Goal: Ask a question: Seek information or help from site administrators or community

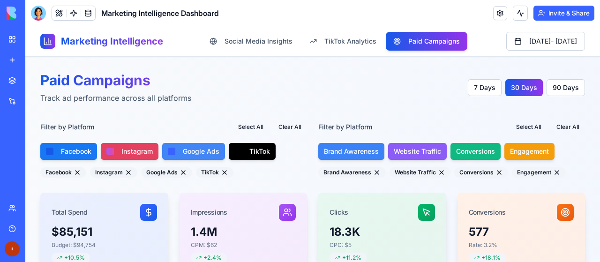
click at [29, 102] on div "Integrations" at bounding box center [29, 101] width 12 height 9
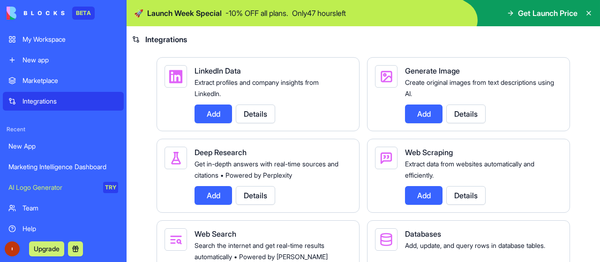
scroll to position [1361, 0]
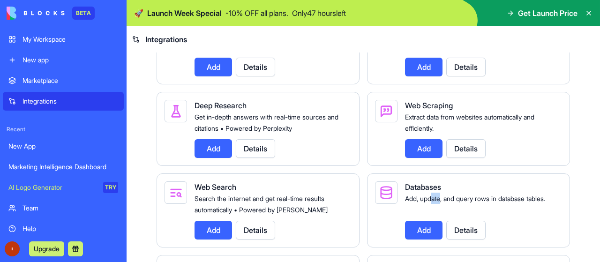
drag, startPoint x: 440, startPoint y: 194, endPoint x: 461, endPoint y: 193, distance: 21.1
click at [461, 195] on span "Add, update, and query rows in database tables." at bounding box center [475, 199] width 140 height 8
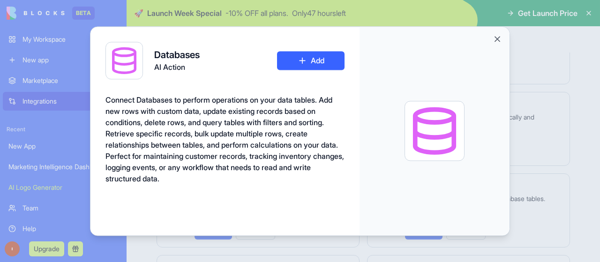
click at [484, 192] on div at bounding box center [435, 131] width 150 height 208
click at [500, 39] on button "Close" at bounding box center [497, 38] width 9 height 9
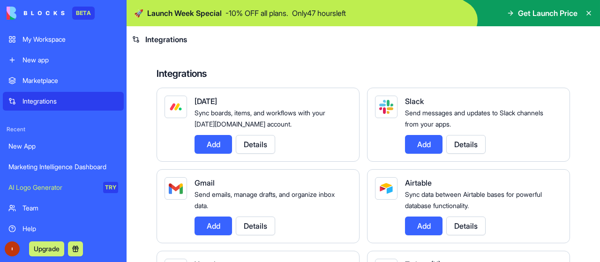
scroll to position [0, 0]
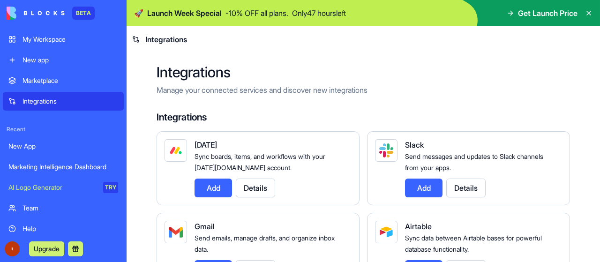
click at [53, 167] on div "Marketing Intelligence Dashboard" at bounding box center [63, 166] width 110 height 9
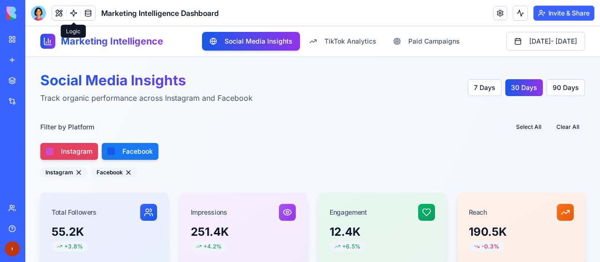
click at [75, 12] on link at bounding box center [74, 13] width 14 height 14
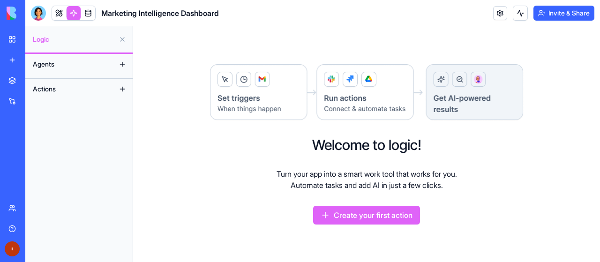
click at [95, 67] on button "Agents" at bounding box center [71, 64] width 87 height 15
click at [127, 63] on button at bounding box center [122, 64] width 15 height 15
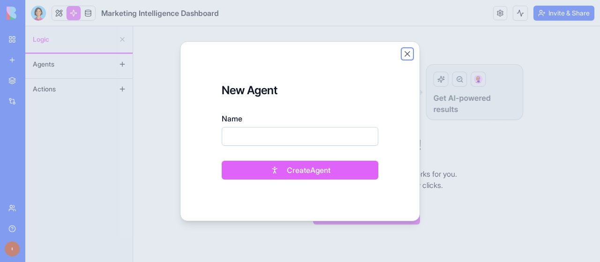
click at [407, 55] on button "Close" at bounding box center [407, 53] width 9 height 9
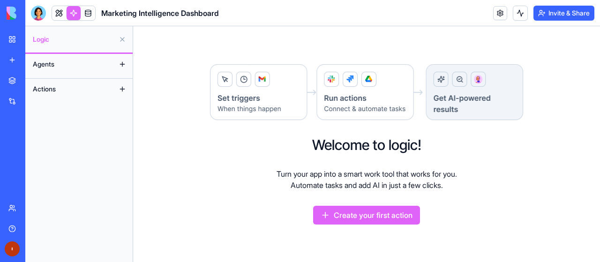
click at [123, 93] on button at bounding box center [122, 89] width 15 height 15
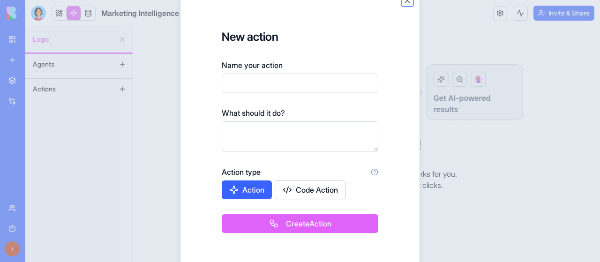
click at [409, 3] on button "Close" at bounding box center [407, 0] width 9 height 9
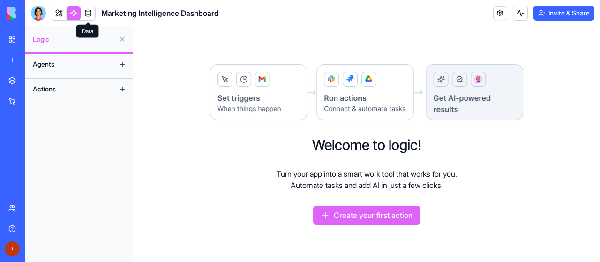
click at [85, 12] on link at bounding box center [88, 13] width 14 height 14
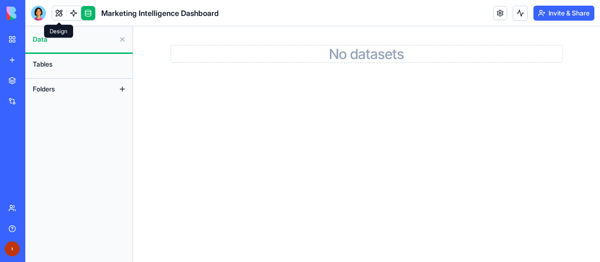
click at [60, 13] on link at bounding box center [59, 13] width 14 height 14
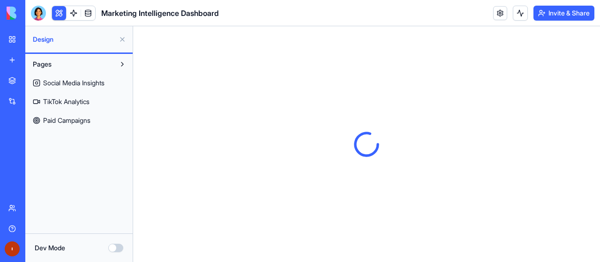
click at [78, 83] on span "Social Media Insights" at bounding box center [73, 82] width 61 height 9
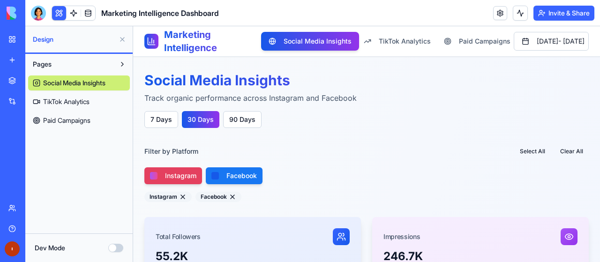
click at [152, 175] on div at bounding box center [154, 176] width 8 height 8
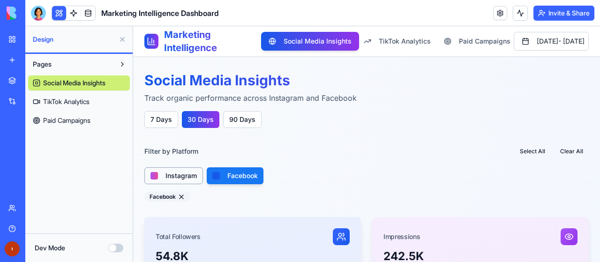
click at [153, 176] on div at bounding box center [155, 176] width 8 height 8
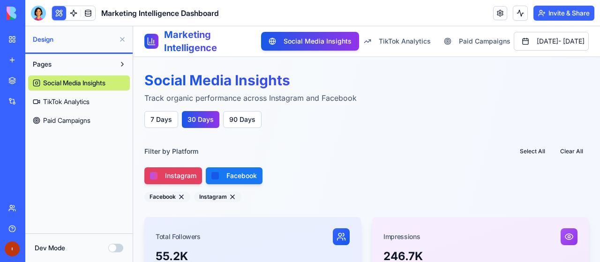
click at [128, 68] on button at bounding box center [122, 64] width 15 height 15
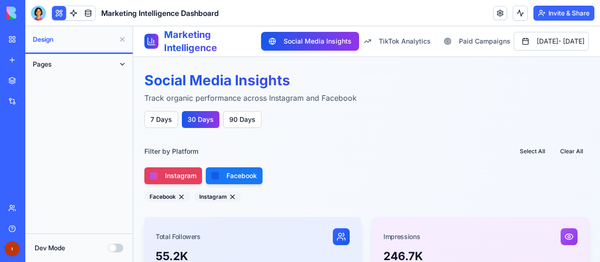
click at [123, 67] on button at bounding box center [122, 64] width 15 height 15
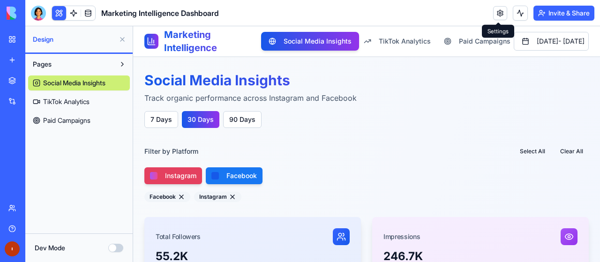
click at [499, 12] on link at bounding box center [500, 13] width 14 height 14
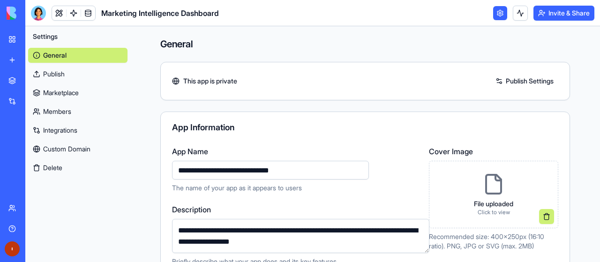
click at [500, 12] on link at bounding box center [500, 13] width 14 height 14
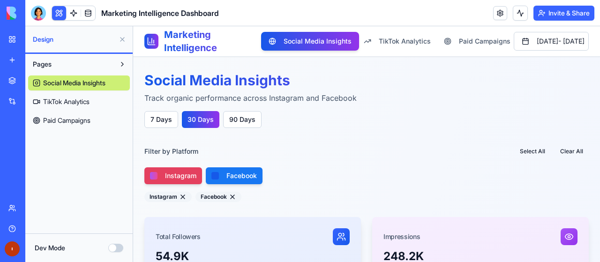
click at [125, 39] on button at bounding box center [122, 39] width 15 height 15
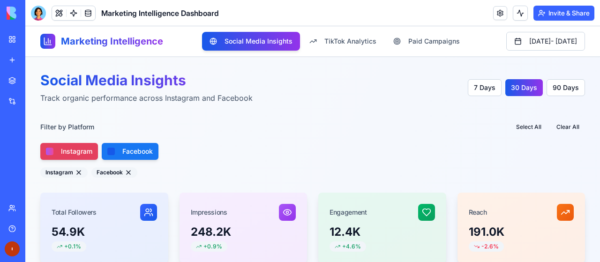
click at [74, 11] on link at bounding box center [74, 13] width 14 height 14
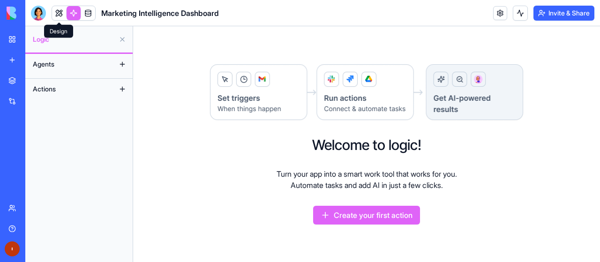
click at [64, 11] on link at bounding box center [59, 13] width 14 height 14
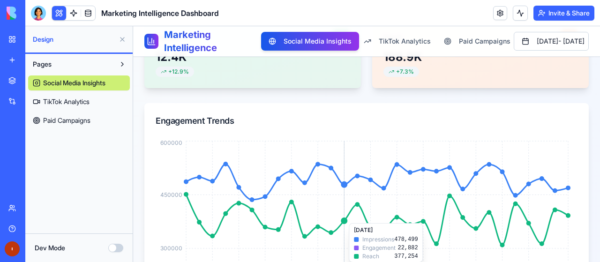
scroll to position [281, 0]
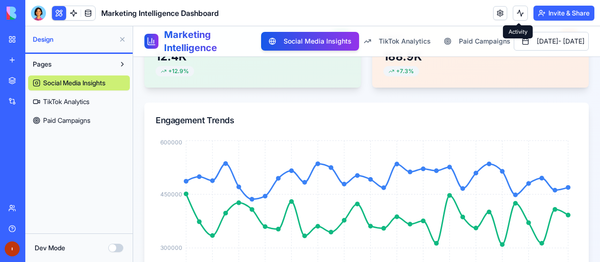
click at [515, 12] on button at bounding box center [520, 13] width 15 height 15
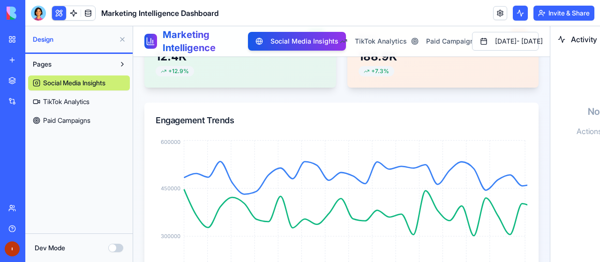
scroll to position [387, 0]
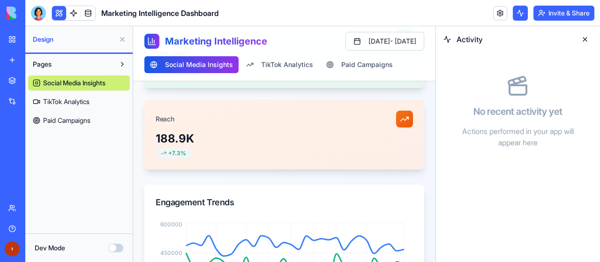
click at [515, 12] on button at bounding box center [520, 13] width 15 height 15
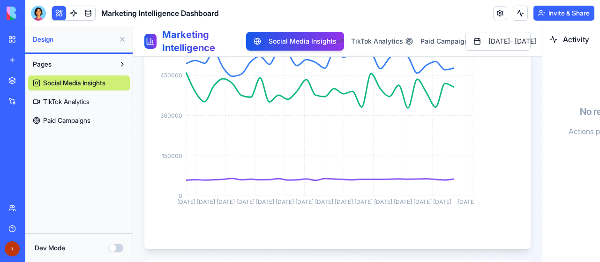
scroll to position [281, 0]
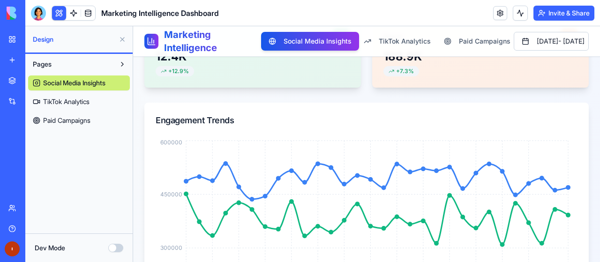
drag, startPoint x: 58, startPoint y: 167, endPoint x: 50, endPoint y: 169, distance: 8.8
click at [35, 169] on div "Marketing Intelligence Dashboard" at bounding box center [21, 166] width 26 height 9
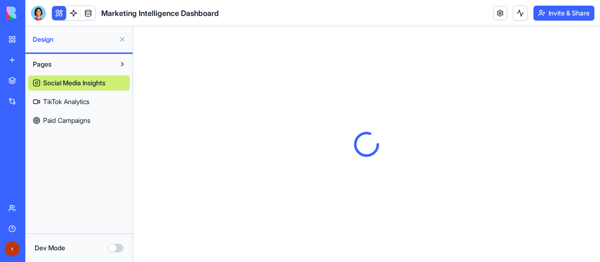
click at [35, 37] on div "My Workspace" at bounding box center [29, 39] width 12 height 9
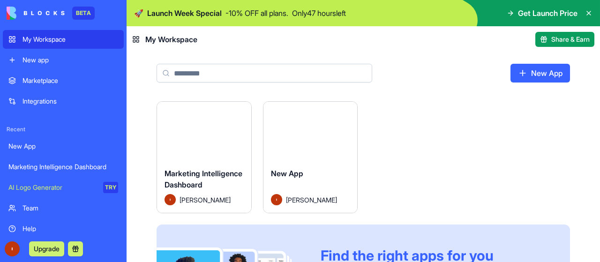
click at [246, 111] on html "BETA My Workspace New app Marketplace Integrations Recent New App Marketing Int…" at bounding box center [300, 131] width 600 height 262
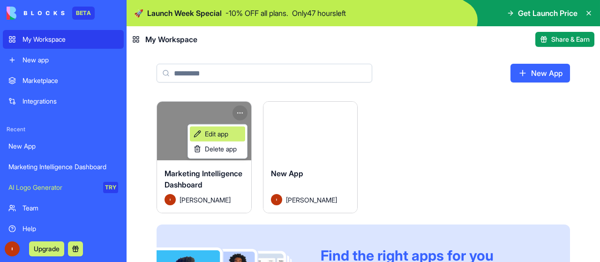
click at [220, 133] on span "Edit app" at bounding box center [216, 133] width 23 height 9
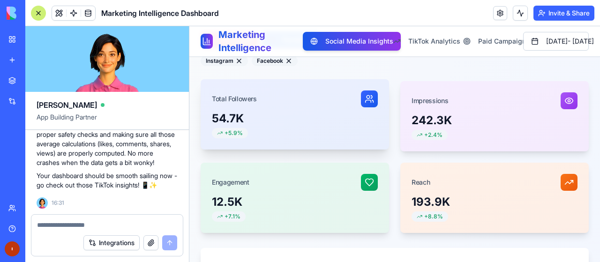
scroll to position [94, 0]
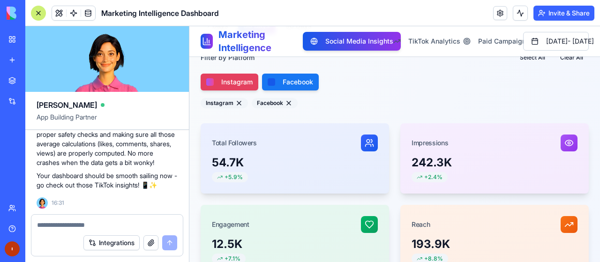
click at [131, 226] on textarea at bounding box center [107, 224] width 140 height 9
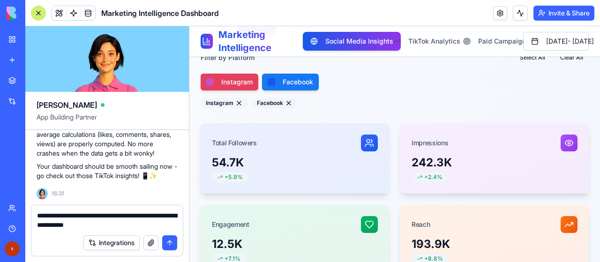
type textarea "**********"
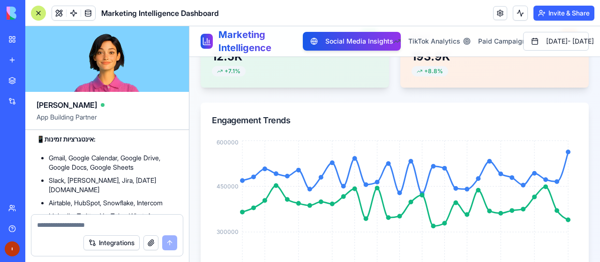
scroll to position [1915, 0]
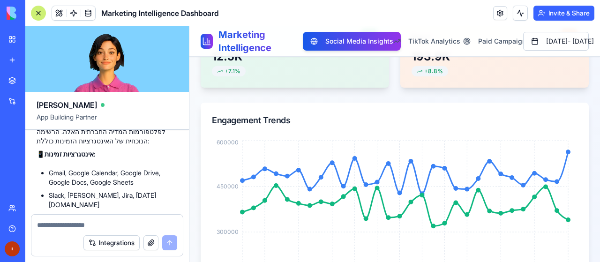
drag, startPoint x: 62, startPoint y: 185, endPoint x: 47, endPoint y: 188, distance: 15.7
click at [47, 114] on p "היי! 😊 אני מבינה שאתה רוצה לחבר את חשבונות האינסטגרם והפייסבוק שלך לקבלת נתונים…" at bounding box center [107, 100] width 141 height 28
drag, startPoint x: 117, startPoint y: 190, endPoint x: 53, endPoint y: 190, distance: 63.8
click at [55, 114] on p "היי! 😊 אני מבינה שאתה רוצה לחבר את חשבונות האינסטגרם והפייסבוק שלך לקבלת נתונים…" at bounding box center [107, 100] width 141 height 28
drag, startPoint x: 52, startPoint y: 190, endPoint x: 59, endPoint y: 192, distance: 7.7
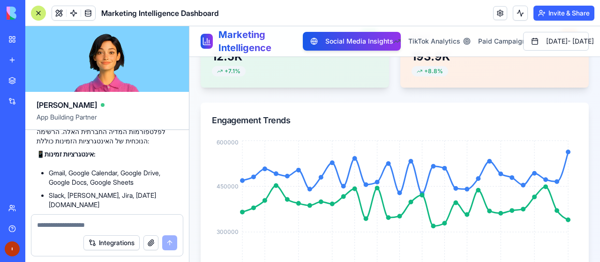
click at [52, 114] on p "היי! 😊 אני מבינה שאתה רוצה לחבר את חשבונות האינסטגרם והפייסבוק שלך לקבלת נתונים…" at bounding box center [107, 100] width 141 height 28
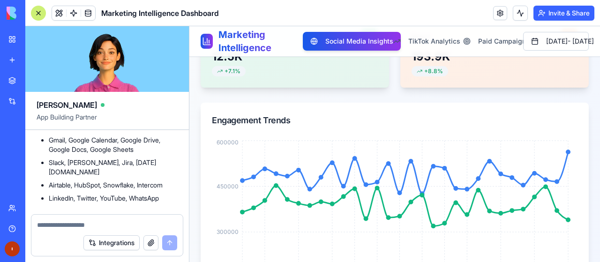
scroll to position [1962, 0]
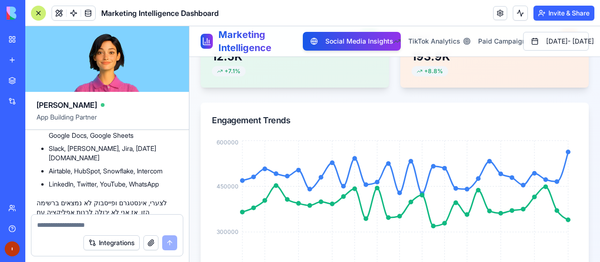
drag, startPoint x: 93, startPoint y: 159, endPoint x: 53, endPoint y: 160, distance: 39.9
click at [56, 99] on p "כרגע האפליקציה לא תומכת בחיבור ישיר לפלטפורמות המדיה החברתית האלה. הרשימה הנוכח…" at bounding box center [107, 85] width 141 height 28
drag, startPoint x: 163, startPoint y: 173, endPoint x: 134, endPoint y: 171, distance: 29.1
click at [134, 99] on p "כרגע האפליקציה לא תומכת בחיבור ישיר לפלטפורמות המדיה החברתית האלה. הרשימה הנוכח…" at bounding box center [107, 85] width 141 height 28
drag, startPoint x: 90, startPoint y: 168, endPoint x: 78, endPoint y: 169, distance: 11.7
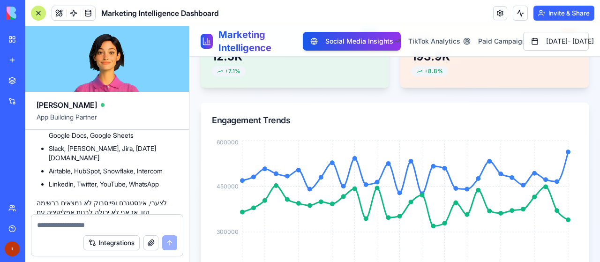
click at [82, 99] on p "כרגע האפליקציה לא תומכת בחיבור ישיר לפלטפורמות המדיה החברתית האלה. הרשימה הנוכח…" at bounding box center [107, 85] width 141 height 28
click at [62, 99] on p "כרגע האפליקציה לא תומכת בחיבור ישיר לפלטפורמות המדיה החברתית האלה. הרשימה הנוכח…" at bounding box center [107, 85] width 141 height 28
click at [111, 184] on div "היי! 😊 אני מבינה שאתה רוצה לחבר את חשבונות האינסטגרם והפייסבוק שלך לקבלת נתונים…" at bounding box center [107, 185] width 141 height 293
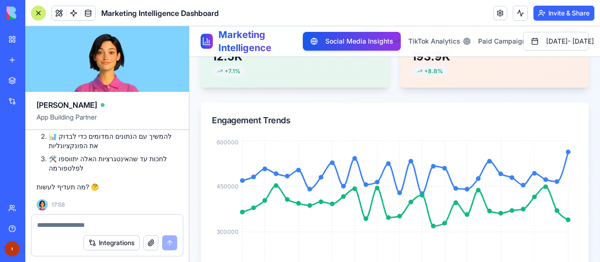
scroll to position [2102, 0]
drag, startPoint x: 151, startPoint y: 139, endPoint x: 62, endPoint y: 144, distance: 89.2
click at [62, 86] on p "לצערי, אינסטגרם ופייסבוק לא נמצאים ברשימה הזו, אז אני לא יכולה לבנות אפליקציה ע…" at bounding box center [107, 72] width 141 height 28
click at [61, 86] on p "לצערי, אינסטגרם ופייסבוק לא נמצאים ברשימה הזו, אז אני לא יכולה לבנות אפליקציה ע…" at bounding box center [107, 72] width 141 height 28
drag, startPoint x: 119, startPoint y: 148, endPoint x: 65, endPoint y: 148, distance: 53.9
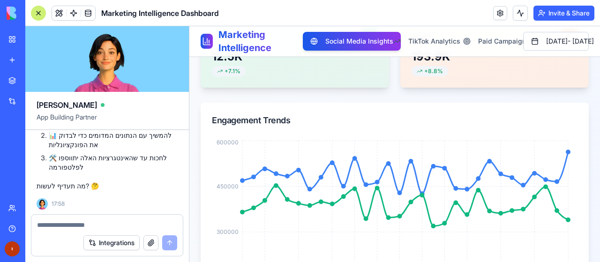
click at [67, 86] on p "לצערי, אינסטגרם ופייסבוק לא נמצאים ברשימה הזו, אז אני לא יכולה לבנות אפליקציה ע…" at bounding box center [107, 72] width 141 height 28
click at [60, 86] on p "לצערי, אינסטגרם ופייסבוק לא נמצאים ברשימה הזו, אז אני לא יכולה לבנות אפליקציה ע…" at bounding box center [107, 72] width 141 height 28
drag, startPoint x: 133, startPoint y: 177, endPoint x: 99, endPoint y: 177, distance: 33.8
click at [102, 127] on li "🔗 להשתמש ב-LinkedIn או Twitter שכן זמינים" at bounding box center [113, 117] width 129 height 19
drag, startPoint x: 69, startPoint y: 179, endPoint x: 124, endPoint y: 179, distance: 55.4
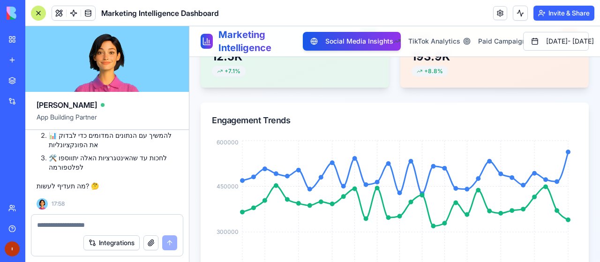
click at [123, 127] on li "🔗 להשתמש ב-LinkedIn או Twitter שכן זמינים" at bounding box center [113, 117] width 129 height 19
drag, startPoint x: 103, startPoint y: 189, endPoint x: 75, endPoint y: 189, distance: 27.7
click at [81, 150] on li "📊 להמשיך עם הנתונים המדומים כדי לבדוק את הפונקציונליות" at bounding box center [113, 140] width 129 height 19
click at [70, 150] on li "📊 להמשיך עם הנתונים המדומים כדי לבדוק את הפונקציונליות" at bounding box center [113, 140] width 129 height 19
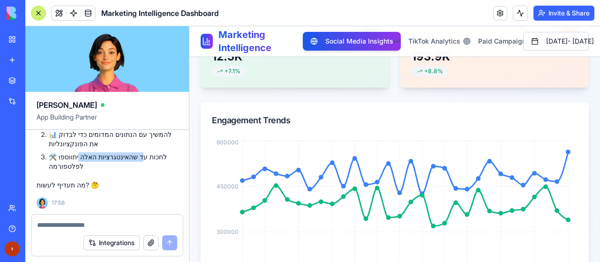
drag, startPoint x: 156, startPoint y: 170, endPoint x: 94, endPoint y: 172, distance: 61.9
click at [97, 171] on li "🛠️ לחכות עד שהאינטגרציות האלה יתווספו לפלטפורמה" at bounding box center [113, 161] width 129 height 19
click at [87, 170] on li "🛠️ לחכות עד שהאינטגרציות האלה יתווספו לפלטפורמה" at bounding box center [113, 161] width 129 height 19
click at [135, 228] on textarea at bounding box center [107, 224] width 141 height 9
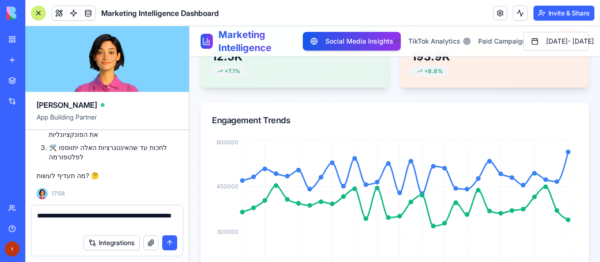
type textarea "**********"
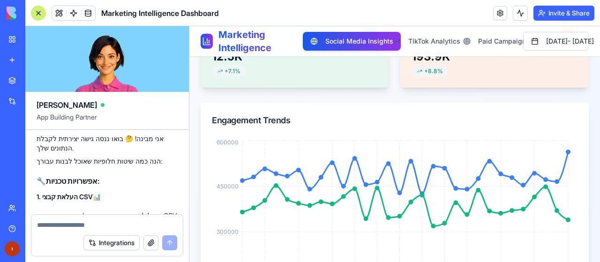
scroll to position [2254, 0]
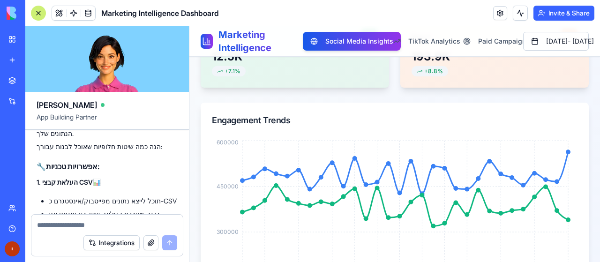
drag, startPoint x: 118, startPoint y: 165, endPoint x: 77, endPoint y: 167, distance: 40.9
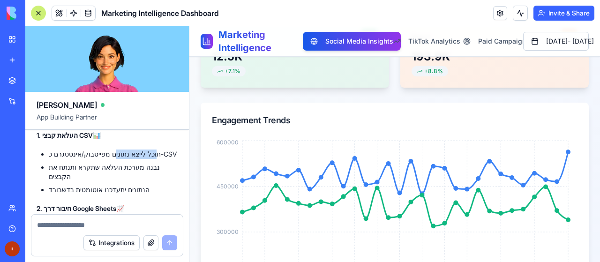
drag, startPoint x: 134, startPoint y: 184, endPoint x: 86, endPoint y: 187, distance: 47.5
click at [88, 187] on ul "תוכל לייצא נתונים מפייסבוק/אינסטגרם כ-CSV נבנה מערכת העלאה שתקרא ותנתח את הקבצי…" at bounding box center [107, 172] width 141 height 45
click at [75, 187] on ul "תוכל לייצא נתונים מפייסבוק/אינסטגרם כ-CSV נבנה מערכת העלאה שתקרא ותנתח את הקבצי…" at bounding box center [107, 172] width 141 height 45
drag, startPoint x: 131, startPoint y: 194, endPoint x: 73, endPoint y: 193, distance: 57.7
click at [77, 182] on li "נבנה מערכת העלאה שתקרא ותנתח את הקבצים" at bounding box center [113, 172] width 129 height 19
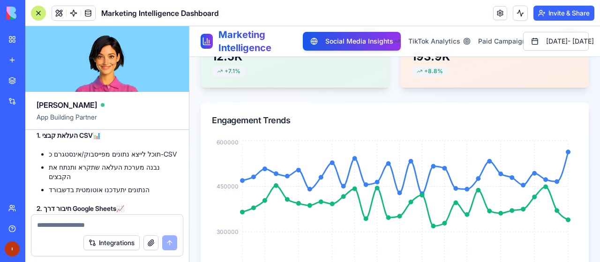
click at [72, 182] on li "נבנה מערכת העלאה שתקרא ותנתח את הקבצים" at bounding box center [113, 172] width 129 height 19
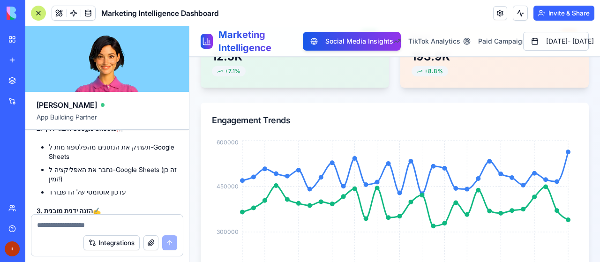
scroll to position [2395, 0]
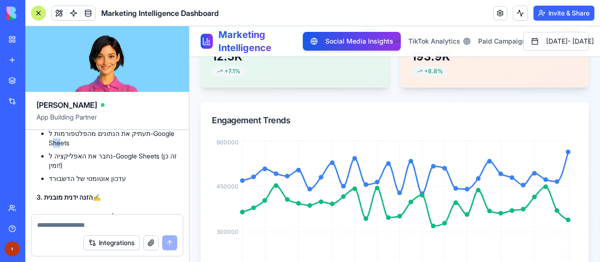
click at [147, 148] on li "תעתיק את הנתונים מהפלטפורמות ל-Google Sheets" at bounding box center [113, 138] width 129 height 19
drag, startPoint x: 129, startPoint y: 154, endPoint x: 82, endPoint y: 158, distance: 47.1
click at [85, 158] on ul "תעתיק את הנתונים מהפלטפורמות ל-Google Sheets נחבר את האפליקציה ל-Google Sheets …" at bounding box center [107, 156] width 141 height 54
click at [58, 162] on li "נחבר את האפליקציה ל-Google Sheets (זה כן זמין!)" at bounding box center [113, 161] width 129 height 19
click at [113, 170] on li "נחבר את האפליקציה ל-Google Sheets (זה כן זמין!)" at bounding box center [113, 161] width 129 height 19
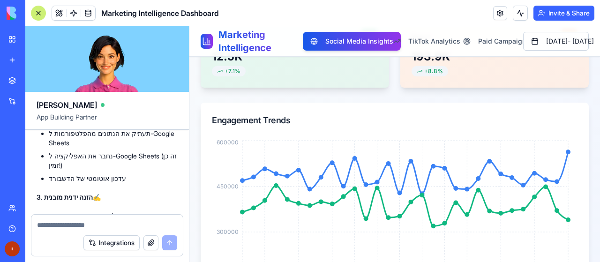
click at [148, 165] on li "נחבר את האפליקציה ל-Google Sheets (זה כן זמין!)" at bounding box center [113, 161] width 129 height 19
click at [124, 170] on li "נחבר את האפליקציה ל-Google Sheets (זה כן זמין!)" at bounding box center [113, 161] width 129 height 19
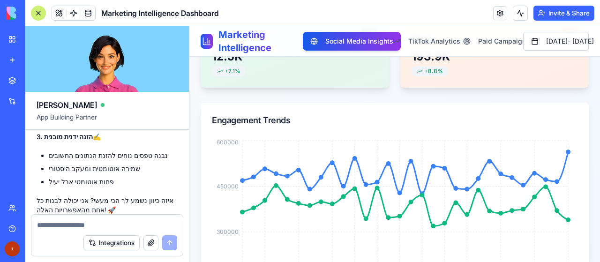
scroll to position [2442, 0]
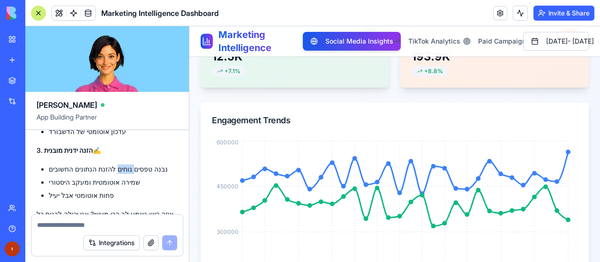
drag, startPoint x: 119, startPoint y: 179, endPoint x: 67, endPoint y: 177, distance: 51.6
click at [69, 174] on li "נבנה טפסים נוחים להזנת הנתונים החשובים" at bounding box center [113, 169] width 129 height 9
click at [70, 174] on li "נבנה טפסים נוחים להזנת הנתונים החשובים" at bounding box center [113, 169] width 129 height 9
click at [97, 186] on li "שמירה אוטומטית ומעקב היסטורי" at bounding box center [113, 182] width 129 height 9
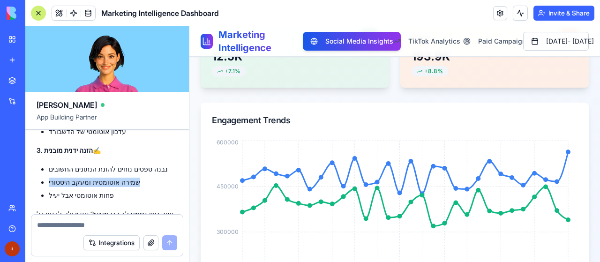
click at [97, 186] on li "שמירה אוטומטית ומעקב היסטורי" at bounding box center [113, 182] width 129 height 9
click at [148, 187] on li "שמירה אוטומטית ומעקב היסטורי" at bounding box center [113, 182] width 129 height 9
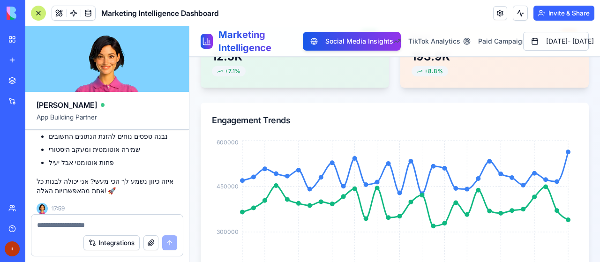
scroll to position [2489, 0]
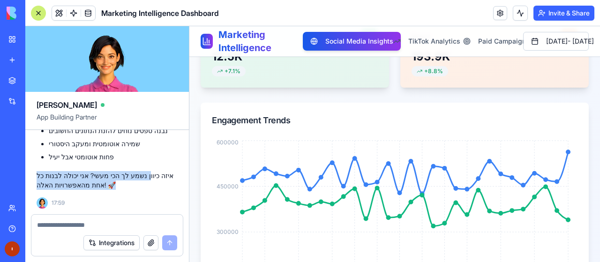
drag, startPoint x: 140, startPoint y: 178, endPoint x: 104, endPoint y: 185, distance: 36.9
click at [107, 184] on p "איזה כיוון נשמע לך הכי מעשי? אני יכולה לבנות כל אחת מהאפשרויות האלה! 🚀" at bounding box center [107, 180] width 141 height 19
click at [103, 186] on p "איזה כיוון נשמע לך הכי מעשי? אני יכולה לבנות כל אחת מהאפשרויות האלה! 🚀" at bounding box center [107, 180] width 141 height 19
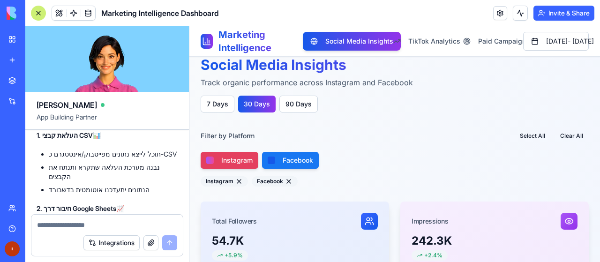
scroll to position [0, 0]
